Goal: Information Seeking & Learning: Learn about a topic

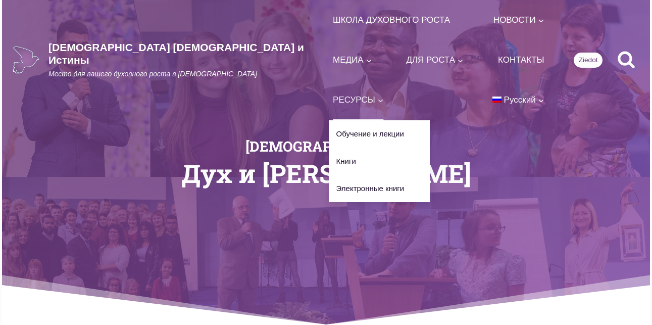
click at [333, 93] on span "РЕСУРСЫ Развернуть" at bounding box center [358, 100] width 51 height 14
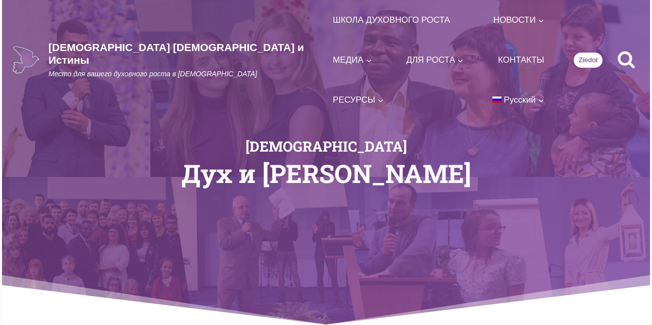
click at [399, 95] on div "Церковь Дух и Истина" at bounding box center [326, 162] width 455 height 325
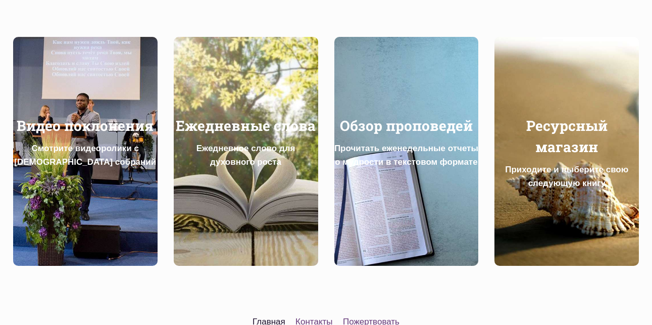
scroll to position [455, 0]
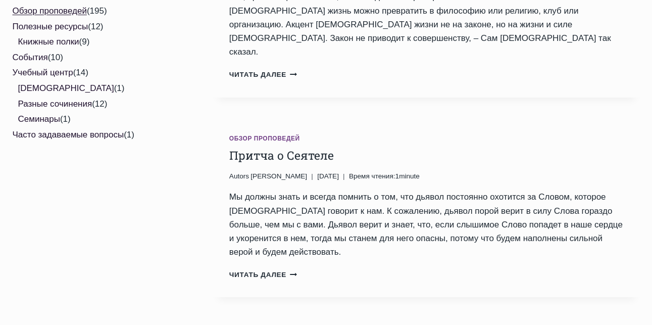
scroll to position [606, 0]
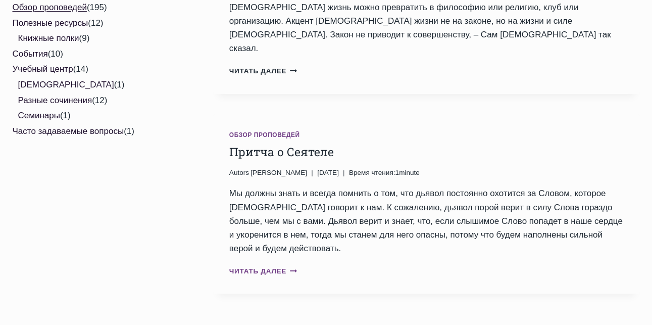
click at [265, 267] on link "Читать далее Притча о Сеятеле Продолжить" at bounding box center [263, 271] width 68 height 8
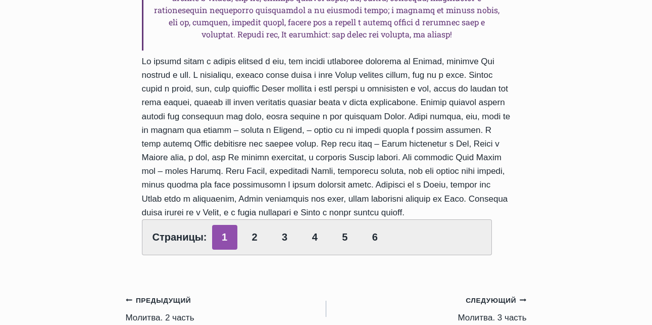
scroll to position [455, 0]
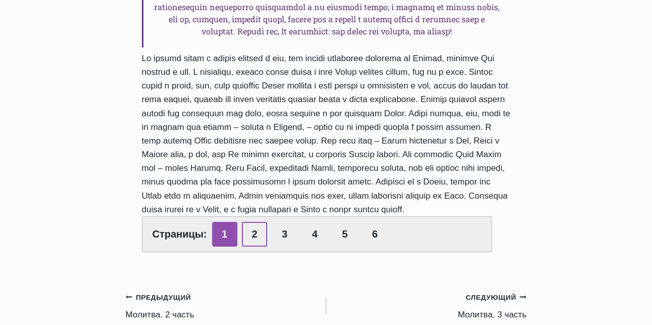
click at [251, 246] on link "2" at bounding box center [254, 234] width 25 height 25
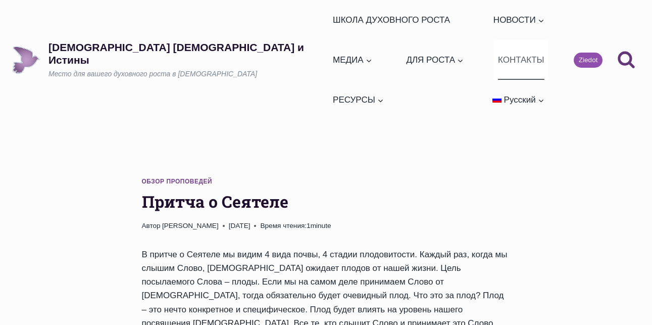
click at [514, 40] on link "КОНТАКТЫ" at bounding box center [520, 60] width 55 height 40
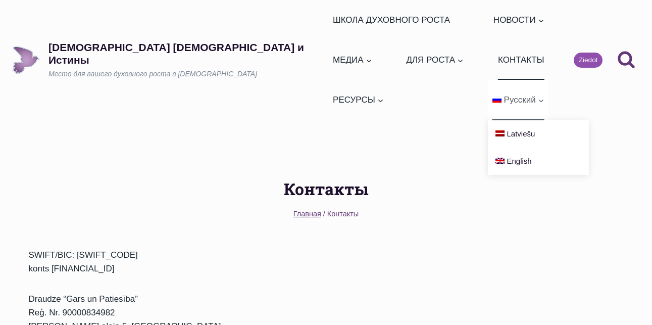
click at [524, 95] on span "Русский" at bounding box center [520, 100] width 32 height 10
